Goal: Find specific page/section: Find specific page/section

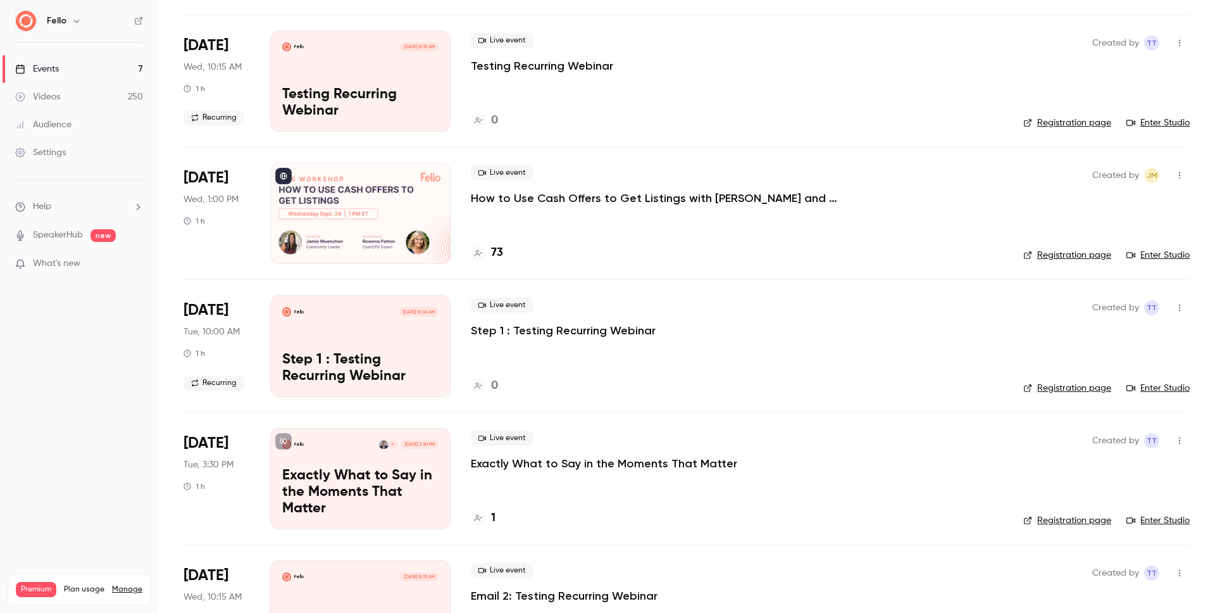
scroll to position [337, 0]
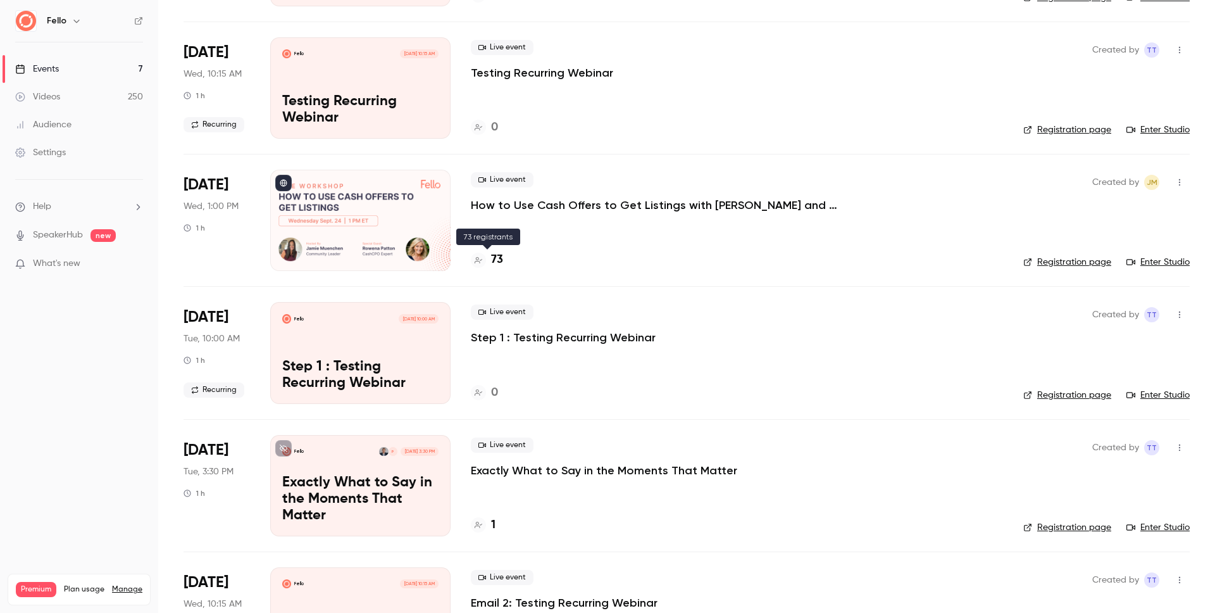
click at [497, 256] on h4 "73" at bounding box center [497, 259] width 12 height 17
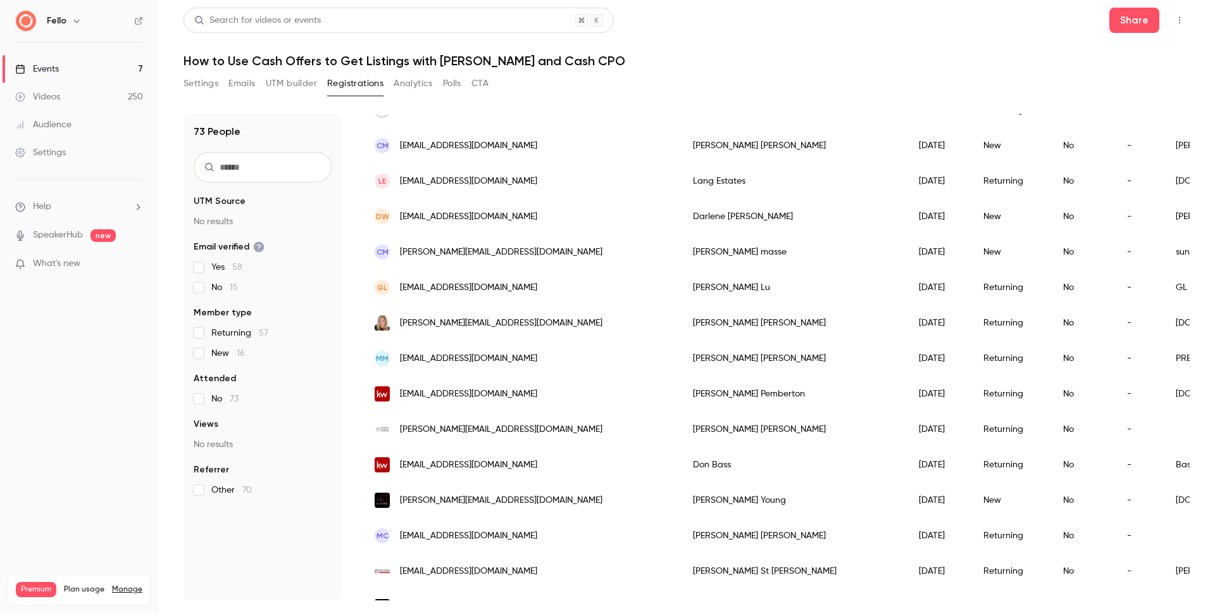
scroll to position [960, 0]
